Goal: Task Accomplishment & Management: Manage account settings

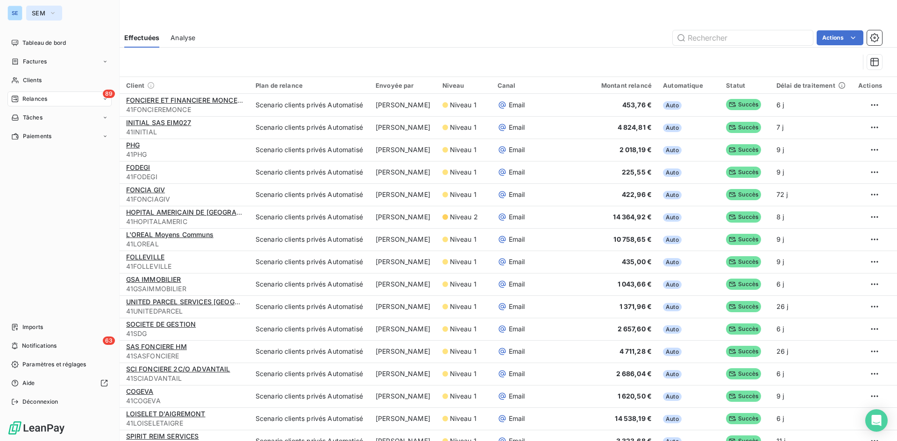
click at [33, 12] on span "SEM" at bounding box center [39, 12] width 14 height 7
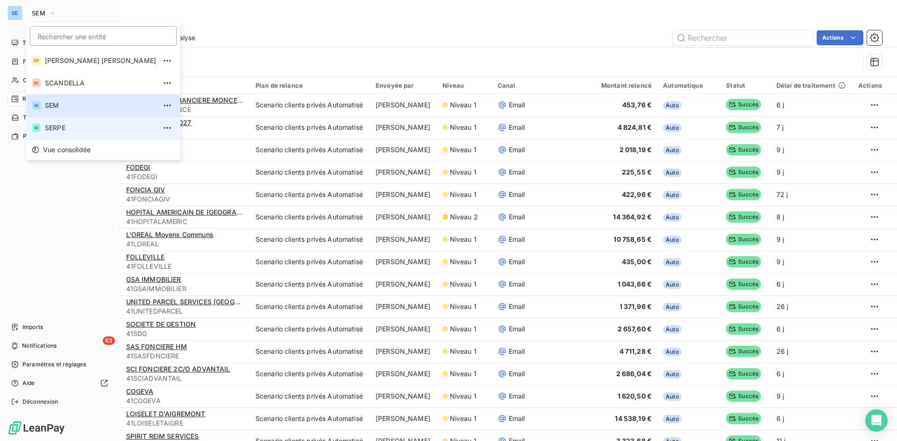
click at [44, 132] on li "SE SERPE" at bounding box center [103, 128] width 154 height 22
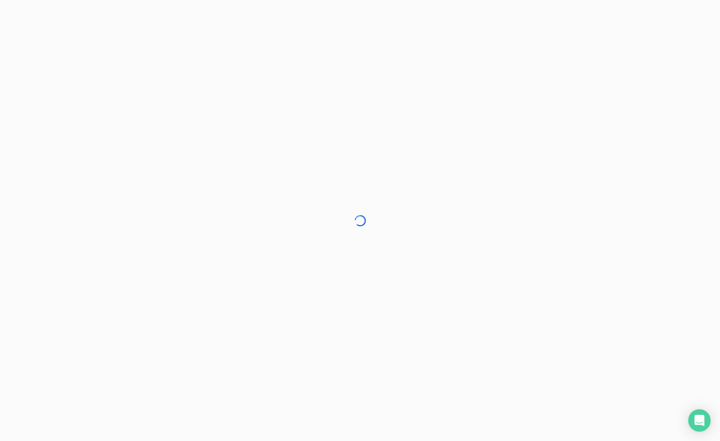
click at [556, 97] on div at bounding box center [360, 220] width 720 height 441
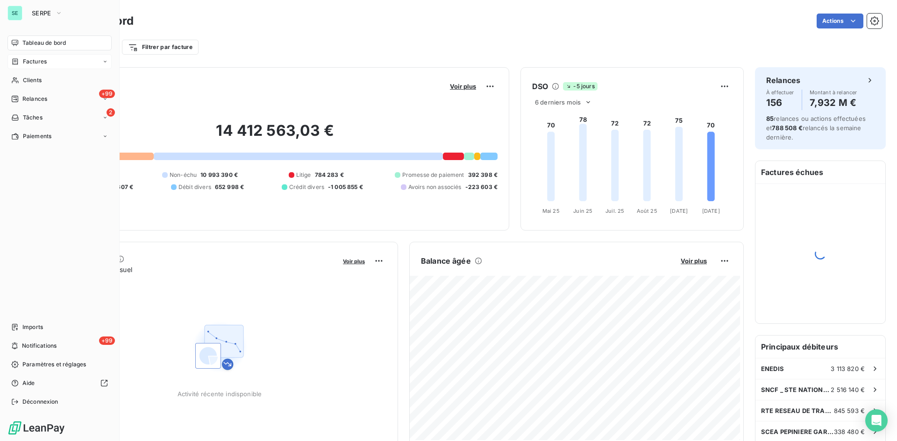
click at [27, 60] on span "Factures" at bounding box center [35, 61] width 24 height 8
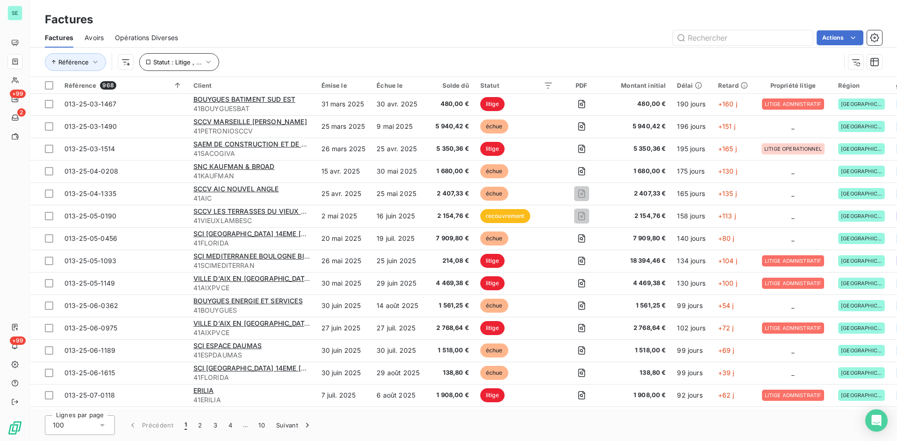
scroll to position [794, 0]
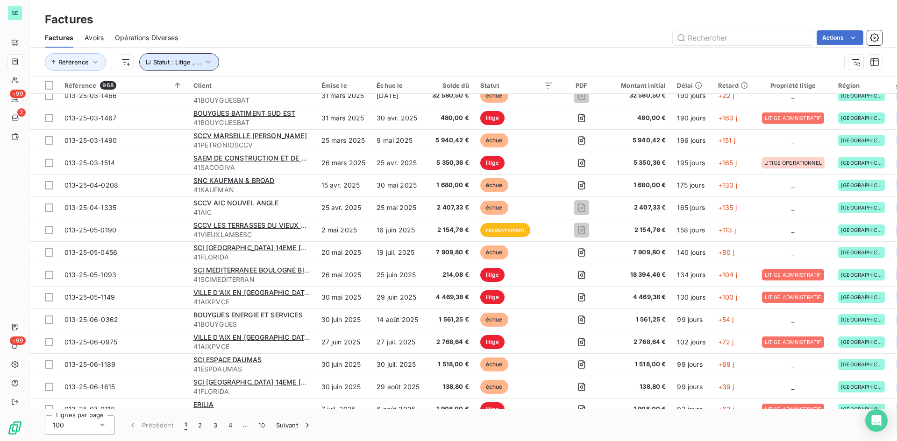
click at [204, 59] on icon "button" at bounding box center [208, 61] width 9 height 9
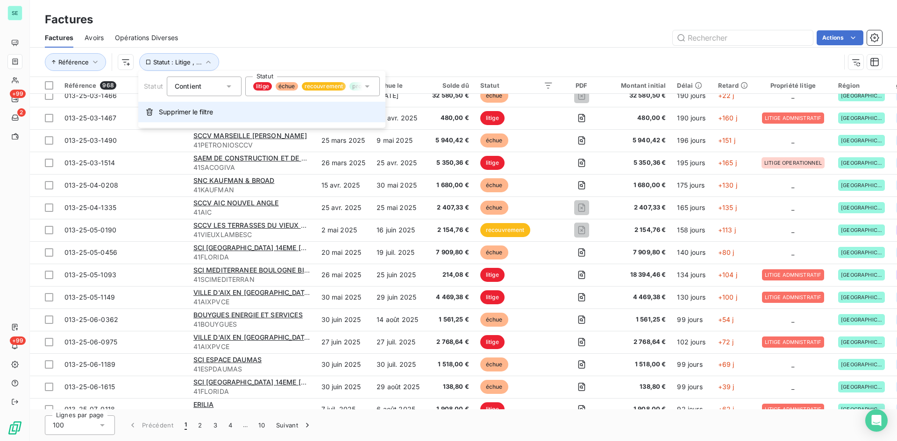
click at [197, 115] on span "Supprimer le filtre" at bounding box center [186, 111] width 54 height 9
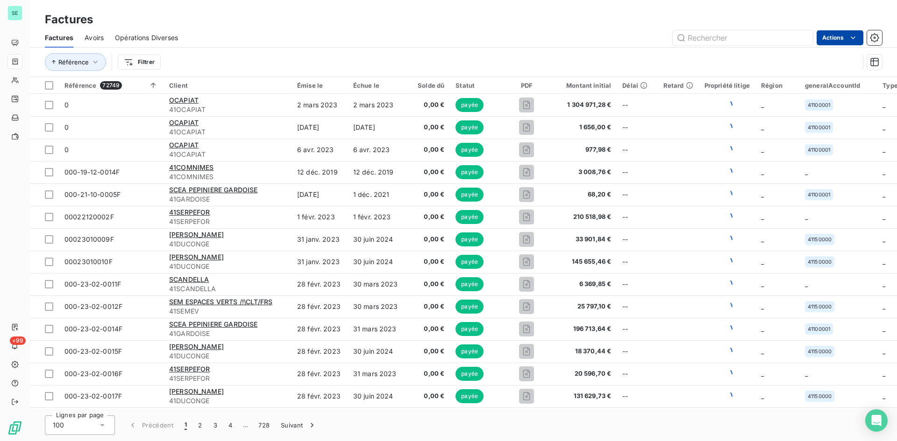
click at [844, 33] on html "SE +99 Factures Factures Avoirs Opérations Diverses Actions Référence Filtrer R…" at bounding box center [448, 220] width 897 height 441
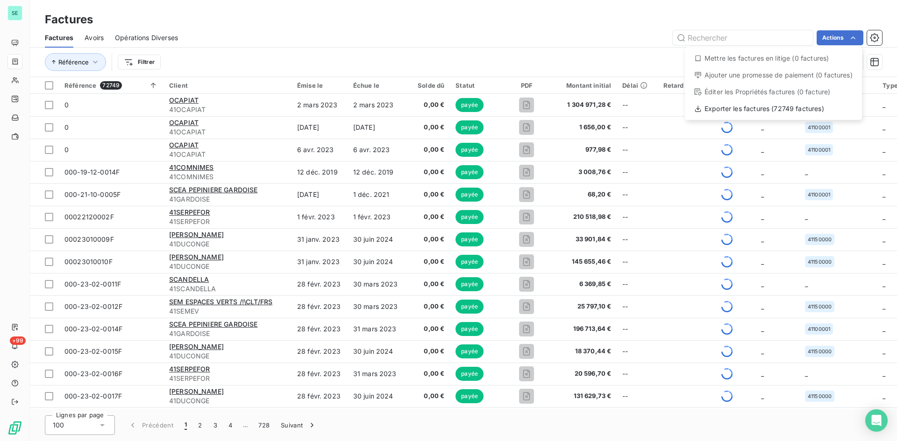
click at [148, 65] on html "SE +99 Factures Factures Avoirs Opérations Diverses Actions Mettre les factures…" at bounding box center [448, 220] width 897 height 441
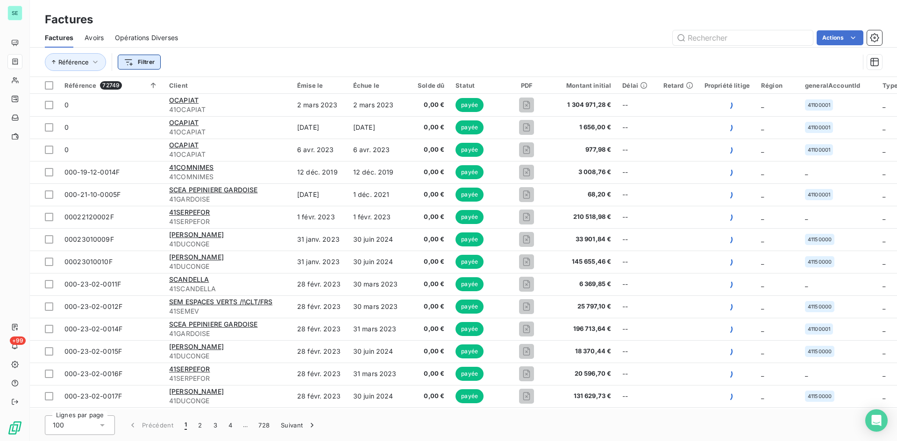
click at [140, 64] on html "SE +99 Factures Factures Avoirs Opérations Diverses Actions Référence Filtrer R…" at bounding box center [448, 220] width 897 height 441
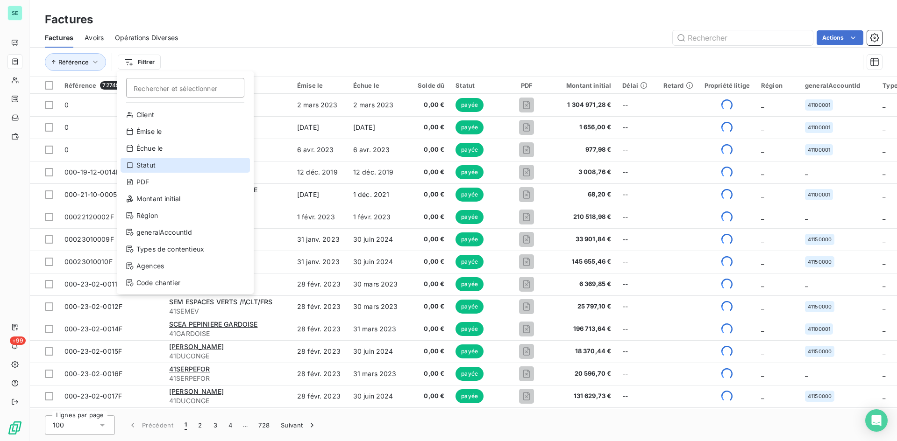
click at [152, 164] on div "Statut" at bounding box center [184, 165] width 129 height 15
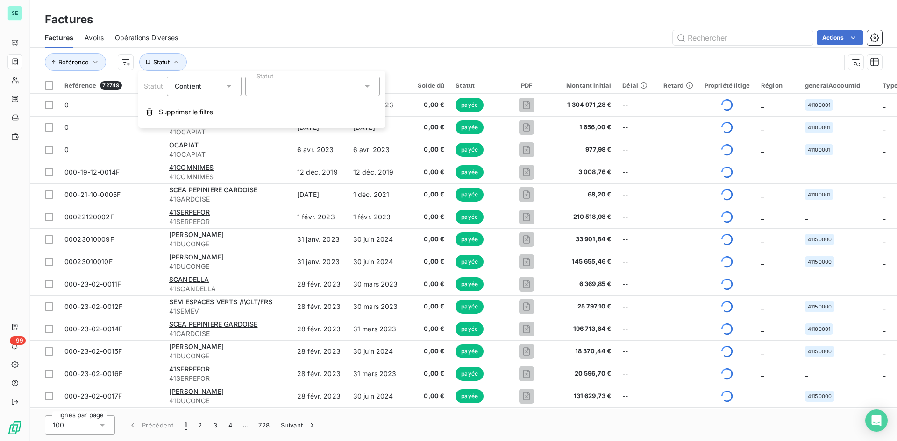
click at [230, 84] on icon at bounding box center [228, 86] width 9 height 9
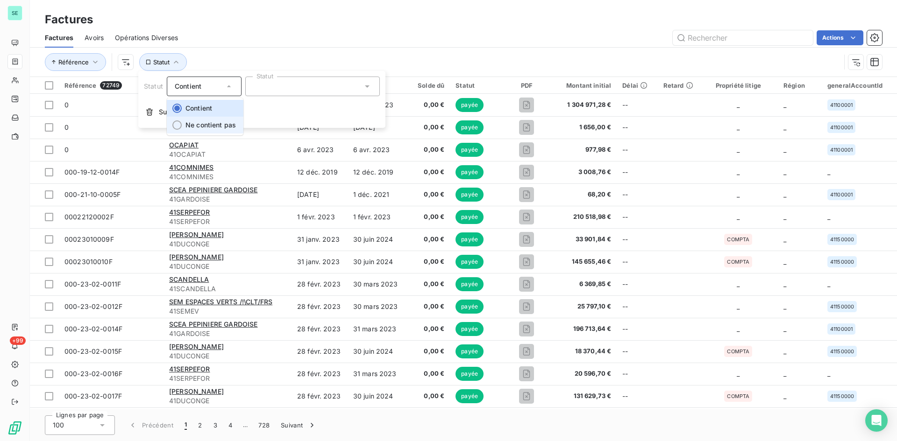
click at [218, 126] on span "Ne contient pas" at bounding box center [210, 125] width 50 height 8
click at [282, 86] on div at bounding box center [312, 87] width 135 height 20
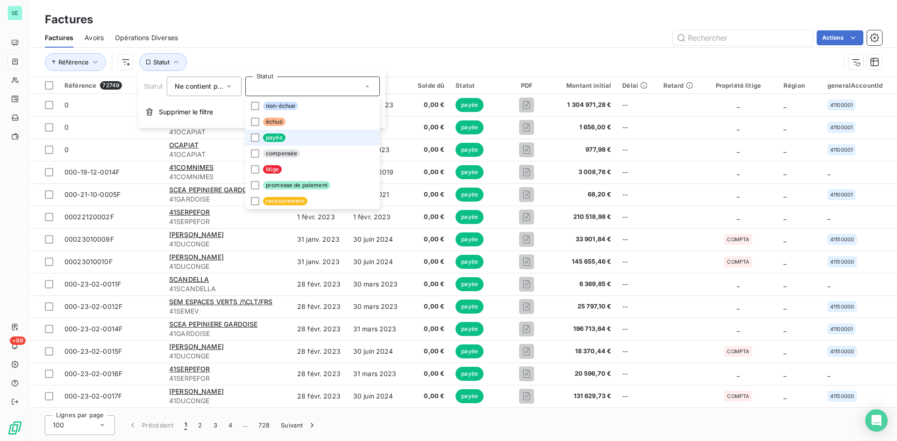
click at [267, 132] on li "payée" at bounding box center [312, 138] width 135 height 16
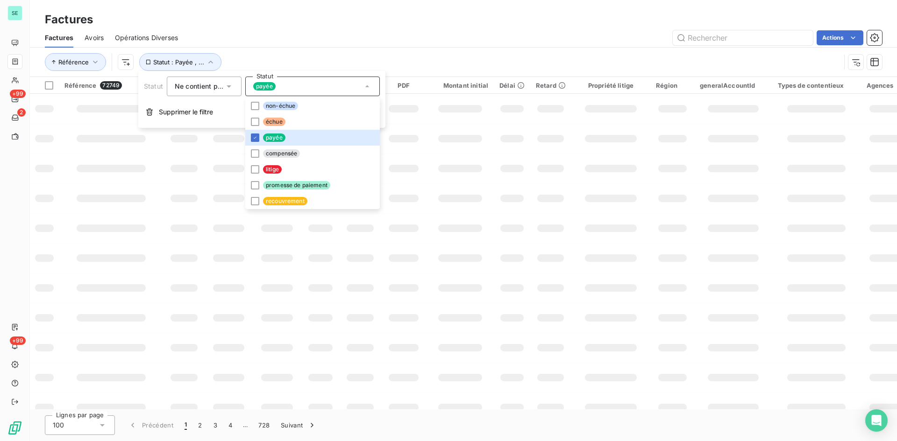
click at [331, 39] on div "Actions" at bounding box center [535, 37] width 693 height 15
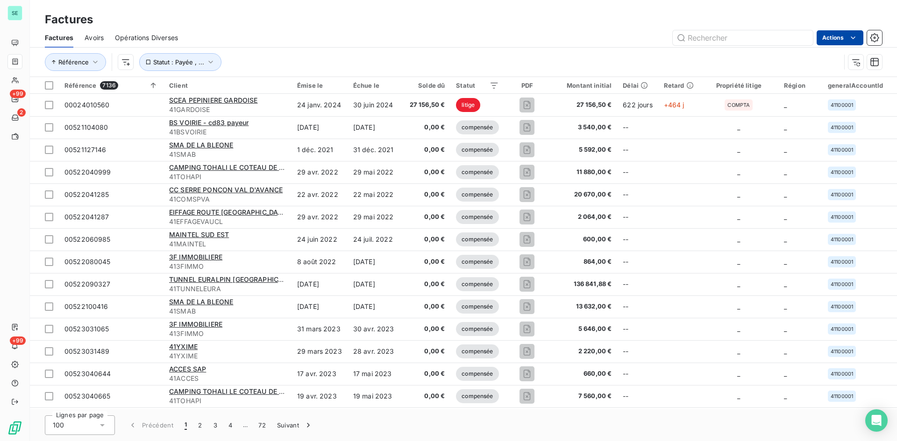
click at [825, 39] on html "SE +99 2 +99 Factures Factures Avoirs Opérations Diverses Actions Référence Sta…" at bounding box center [448, 220] width 897 height 441
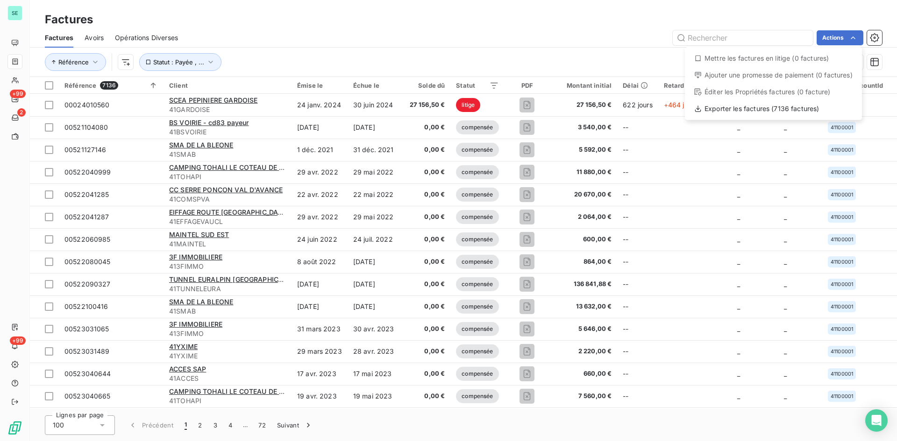
click at [461, 57] on html "SE +99 2 +99 Factures Factures Avoirs Opérations Diverses Actions Mettre les fa…" at bounding box center [448, 220] width 897 height 441
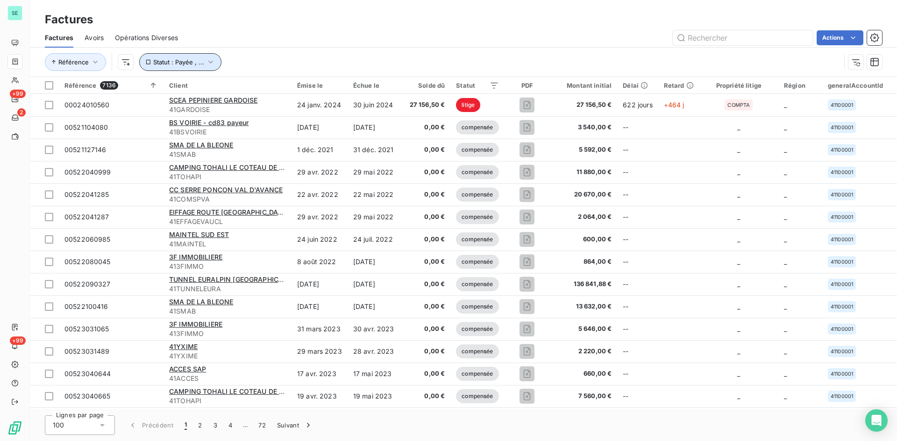
click at [208, 65] on icon "button" at bounding box center [210, 61] width 9 height 9
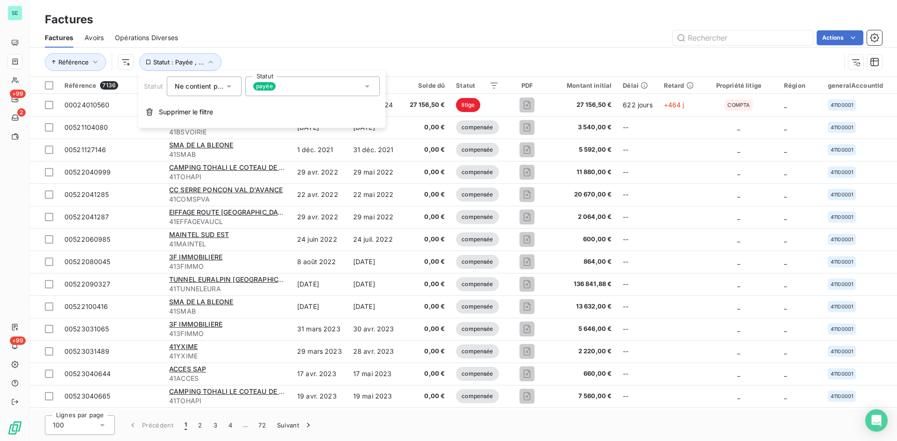
click at [310, 83] on div "payée" at bounding box center [312, 87] width 135 height 20
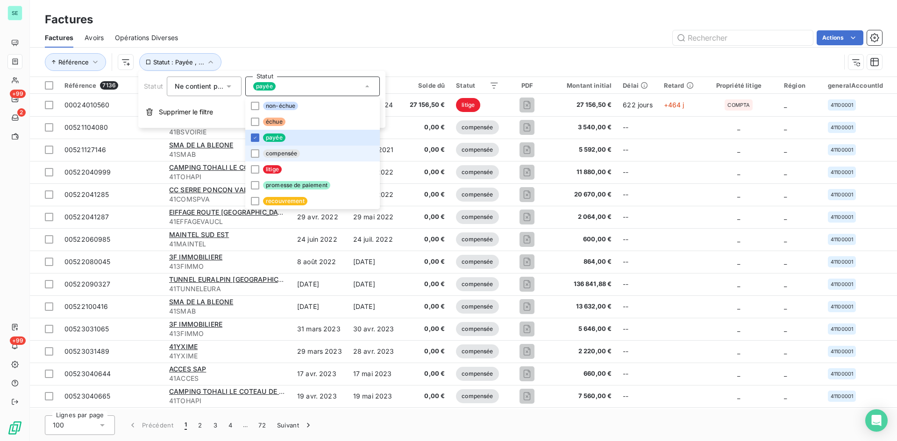
click at [282, 157] on span "compensée" at bounding box center [281, 153] width 37 height 8
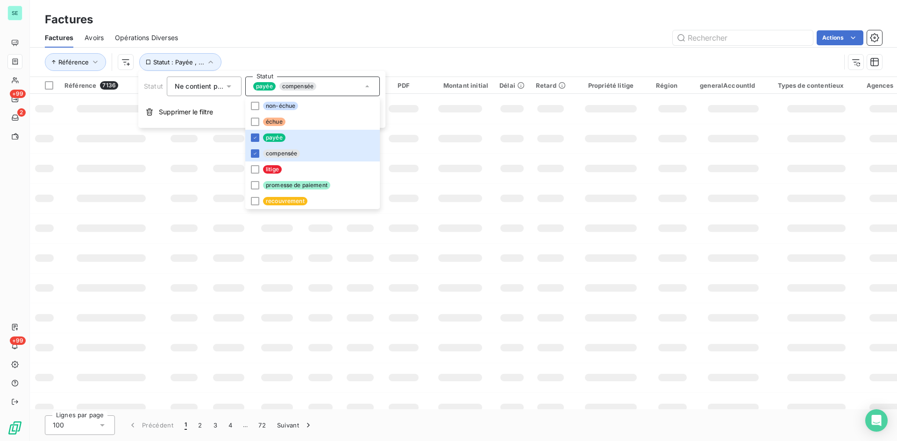
click at [381, 45] on div "Actions" at bounding box center [535, 37] width 693 height 15
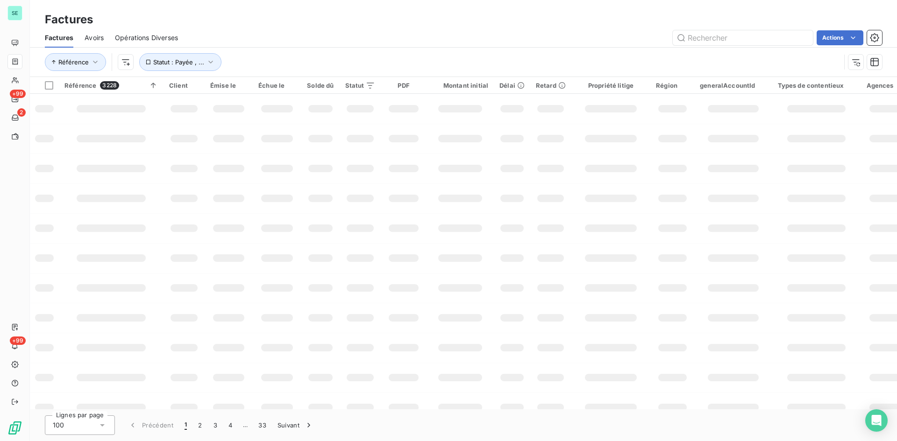
click at [211, 14] on div "Factures" at bounding box center [463, 19] width 867 height 17
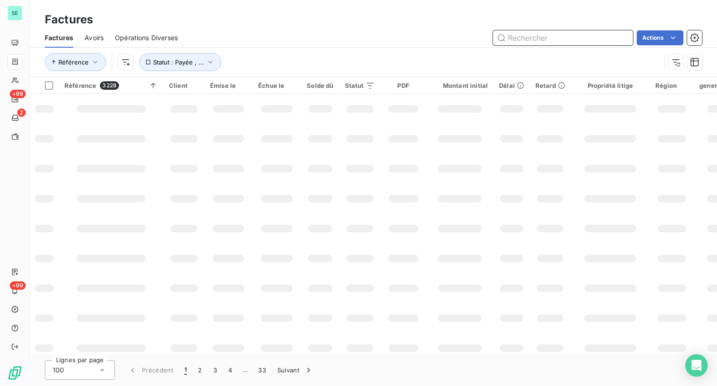
click at [567, 37] on input "text" at bounding box center [563, 37] width 140 height 15
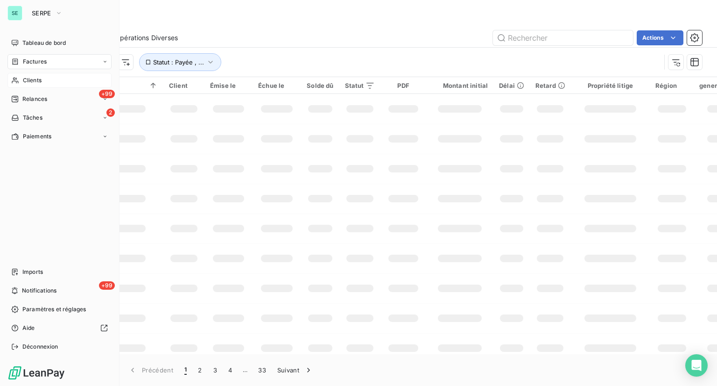
click at [30, 83] on span "Clients" at bounding box center [32, 80] width 19 height 8
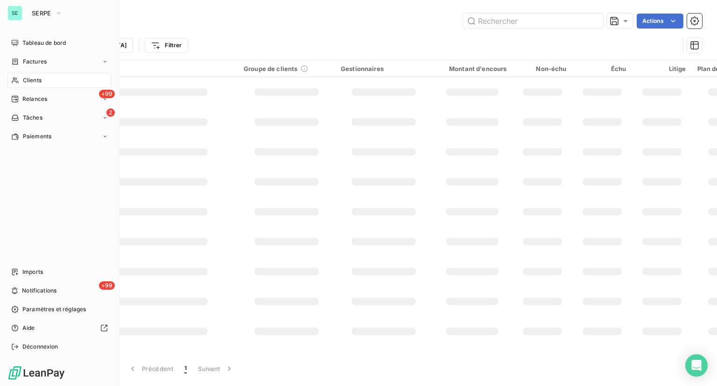
click at [23, 80] on span "Clients" at bounding box center [32, 80] width 19 height 8
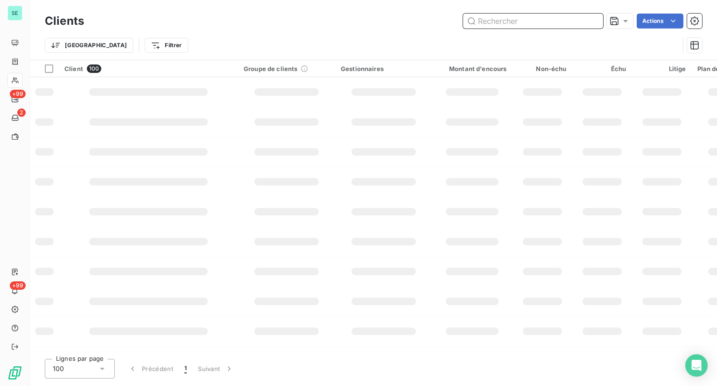
click at [511, 28] on input "text" at bounding box center [533, 21] width 140 height 15
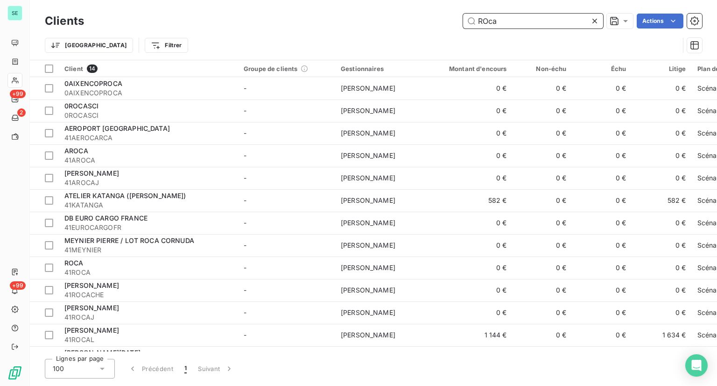
type input "ROca"
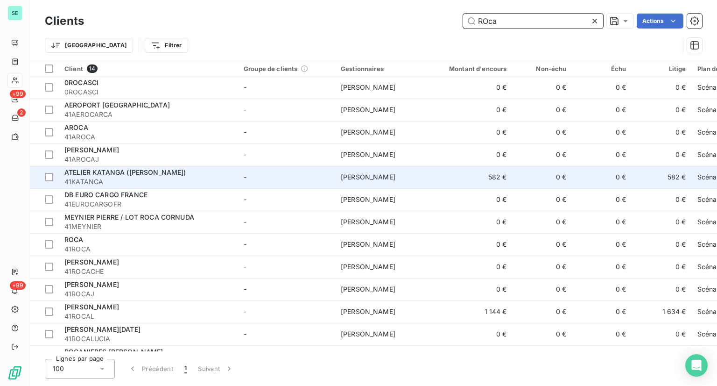
scroll to position [43, 0]
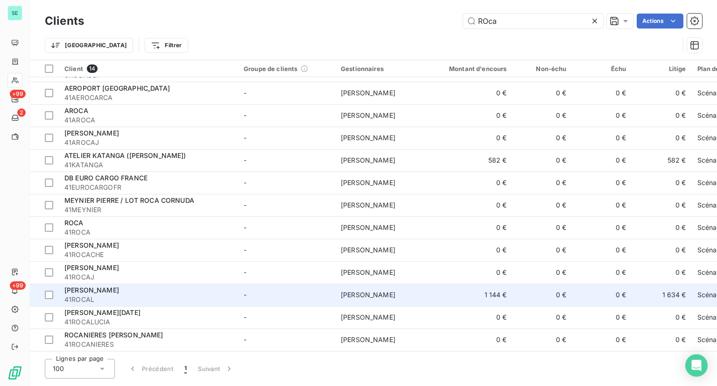
click at [104, 287] on span "[PERSON_NAME]" at bounding box center [91, 290] width 55 height 8
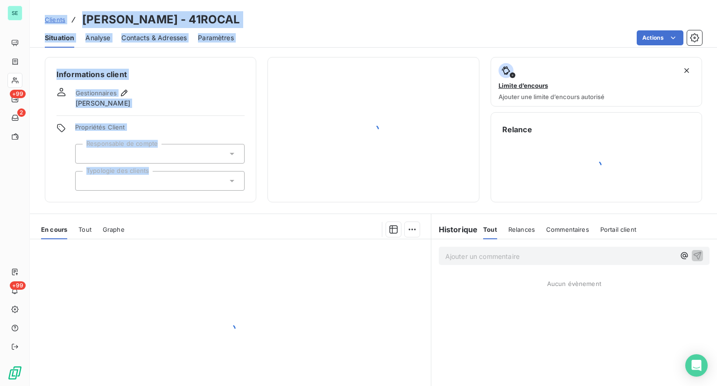
drag, startPoint x: 104, startPoint y: 287, endPoint x: 241, endPoint y: 150, distance: 193.2
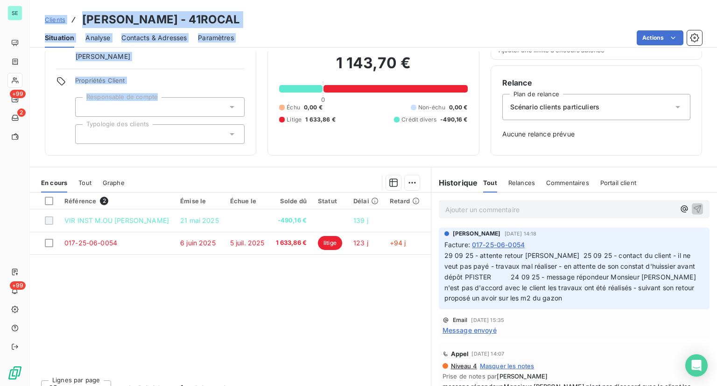
scroll to position [48, 0]
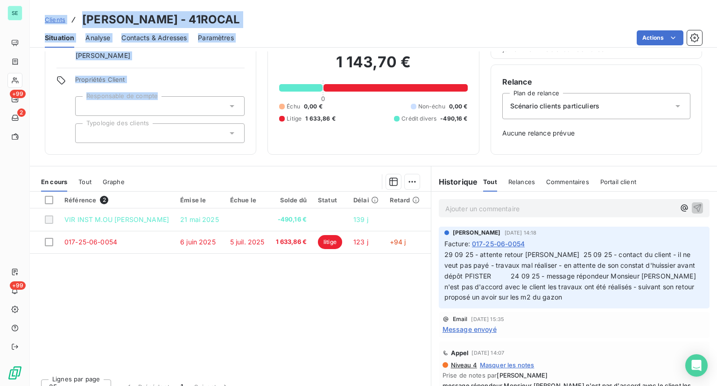
click at [223, 60] on div "Informations client Gestionnaires [PERSON_NAME] PEIGNE Propriétés Client Respon…" at bounding box center [151, 81] width 212 height 145
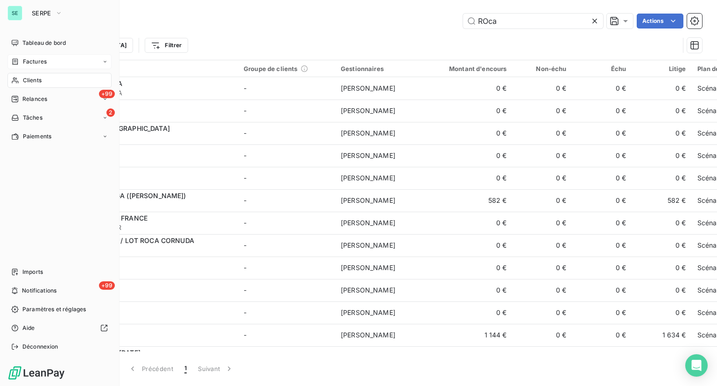
click at [51, 59] on div "Factures" at bounding box center [59, 61] width 104 height 15
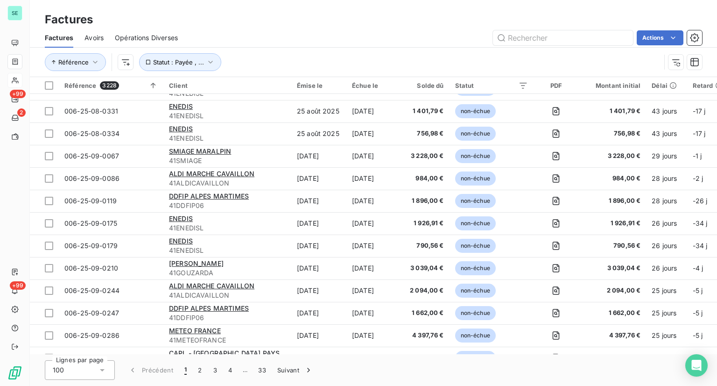
scroll to position [666, 0]
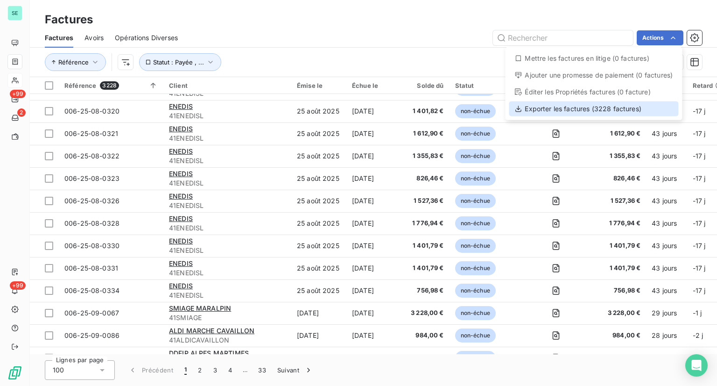
click at [613, 109] on div "Exporter les factures (3228 factures)" at bounding box center [594, 108] width 170 height 15
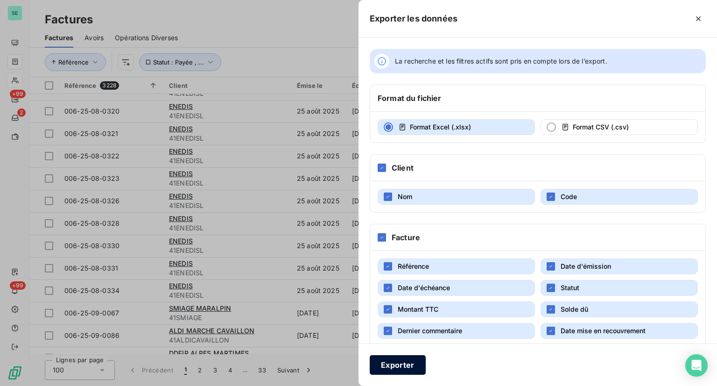
click at [391, 362] on button "Exporter" at bounding box center [398, 365] width 56 height 20
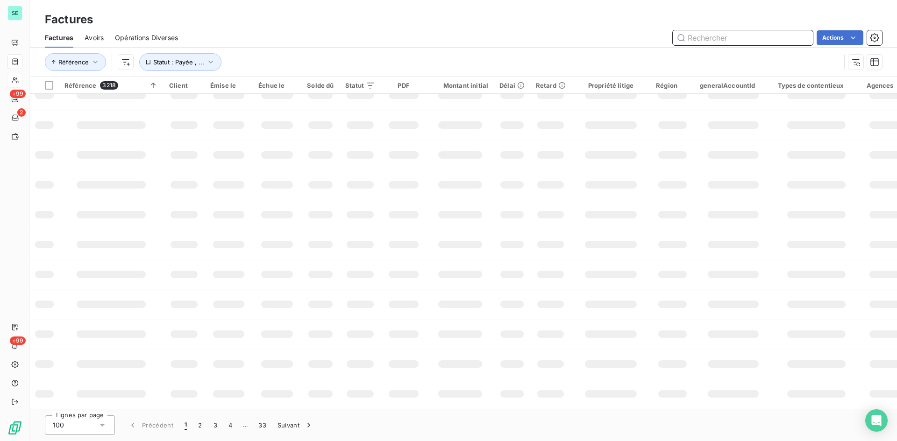
scroll to position [137, 0]
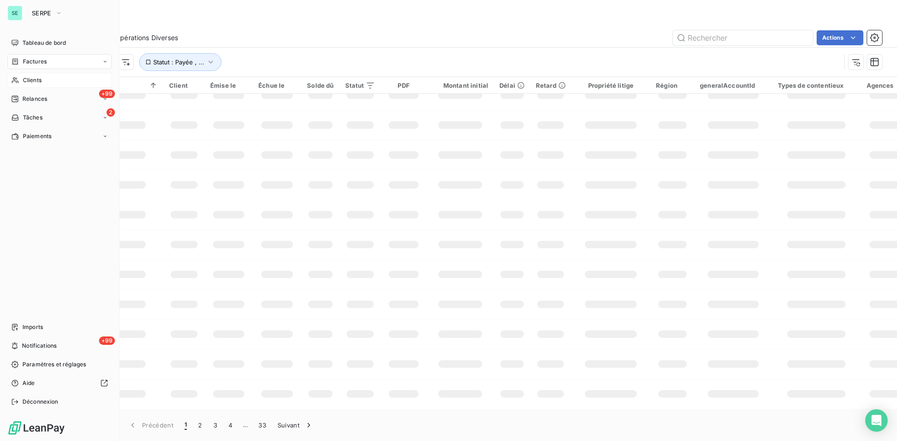
click at [33, 78] on span "Clients" at bounding box center [32, 80] width 19 height 8
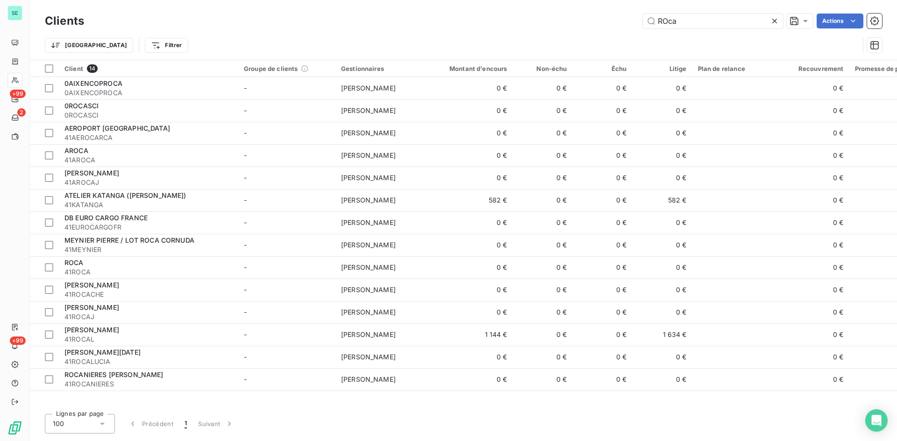
drag, startPoint x: 691, startPoint y: 15, endPoint x: 606, endPoint y: 27, distance: 85.7
click at [606, 27] on div "ROca Actions" at bounding box center [488, 21] width 787 height 15
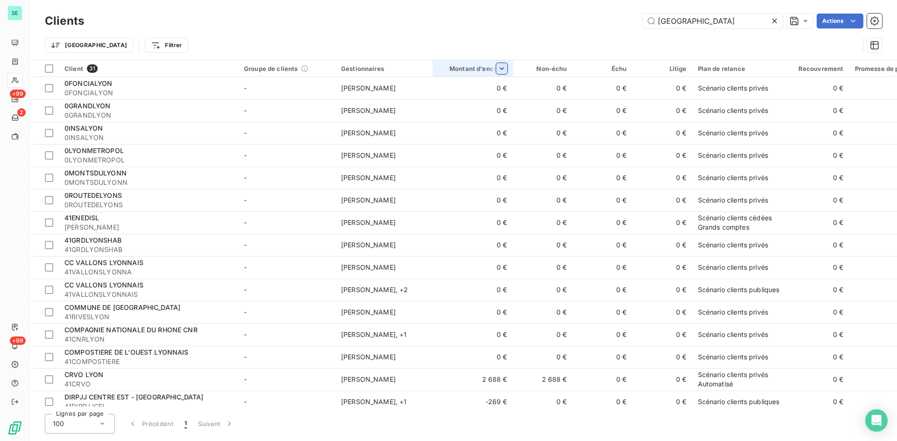
type input "[GEOGRAPHIC_DATA]"
click at [467, 105] on span "Trier par ordre décroissant" at bounding box center [456, 108] width 83 height 9
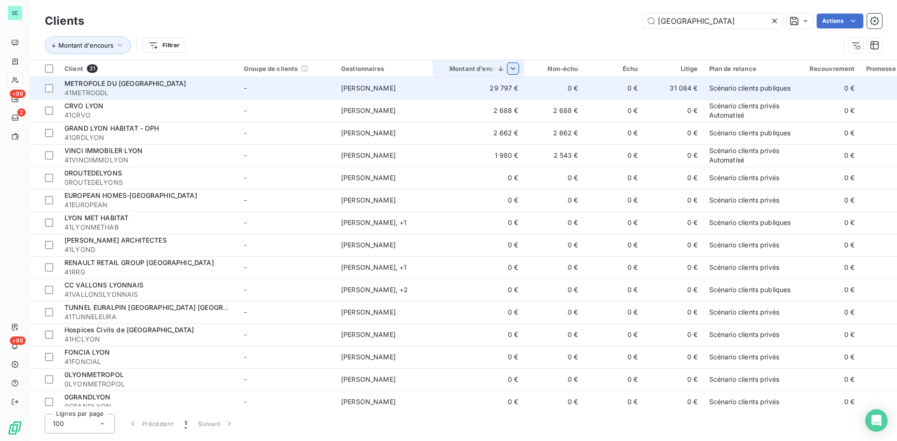
click at [197, 86] on div "METROPOLE DU [GEOGRAPHIC_DATA]" at bounding box center [148, 83] width 168 height 9
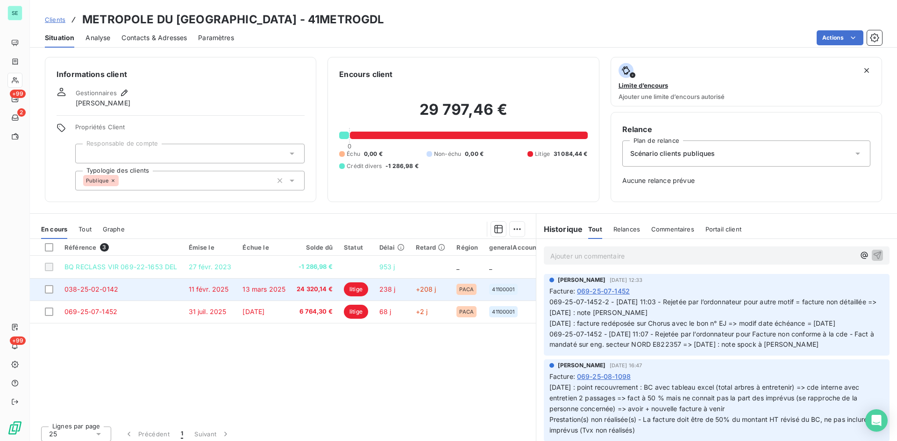
click at [256, 291] on span "13 mars 2025" at bounding box center [263, 289] width 43 height 8
